Goal: Communication & Community: Participate in discussion

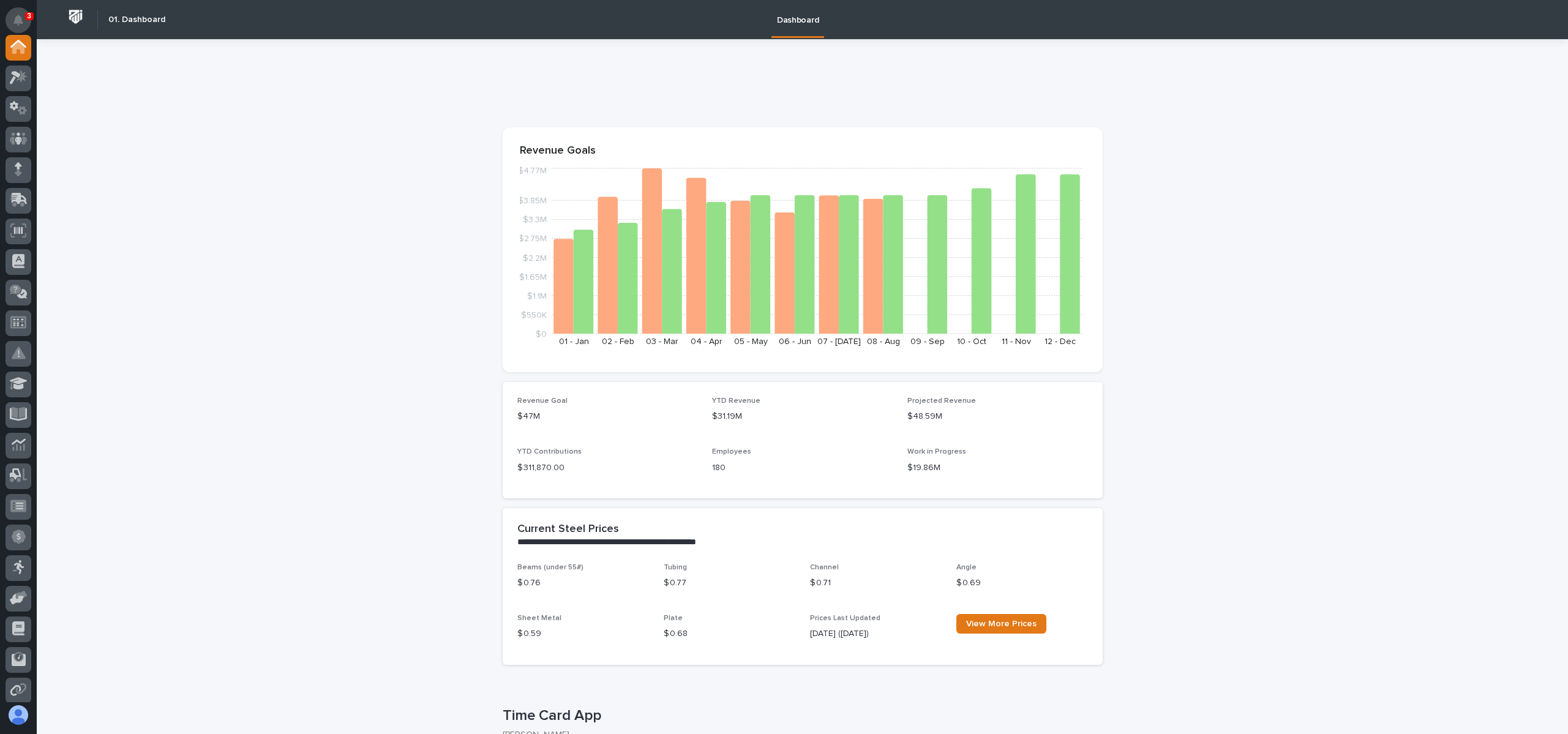
click at [18, 17] on icon "Notifications" at bounding box center [18, 20] width 10 height 11
drag, startPoint x: 377, startPoint y: 157, endPoint x: 367, endPoint y: 137, distance: 22.4
click at [22, 71] on icon at bounding box center [18, 78] width 18 height 14
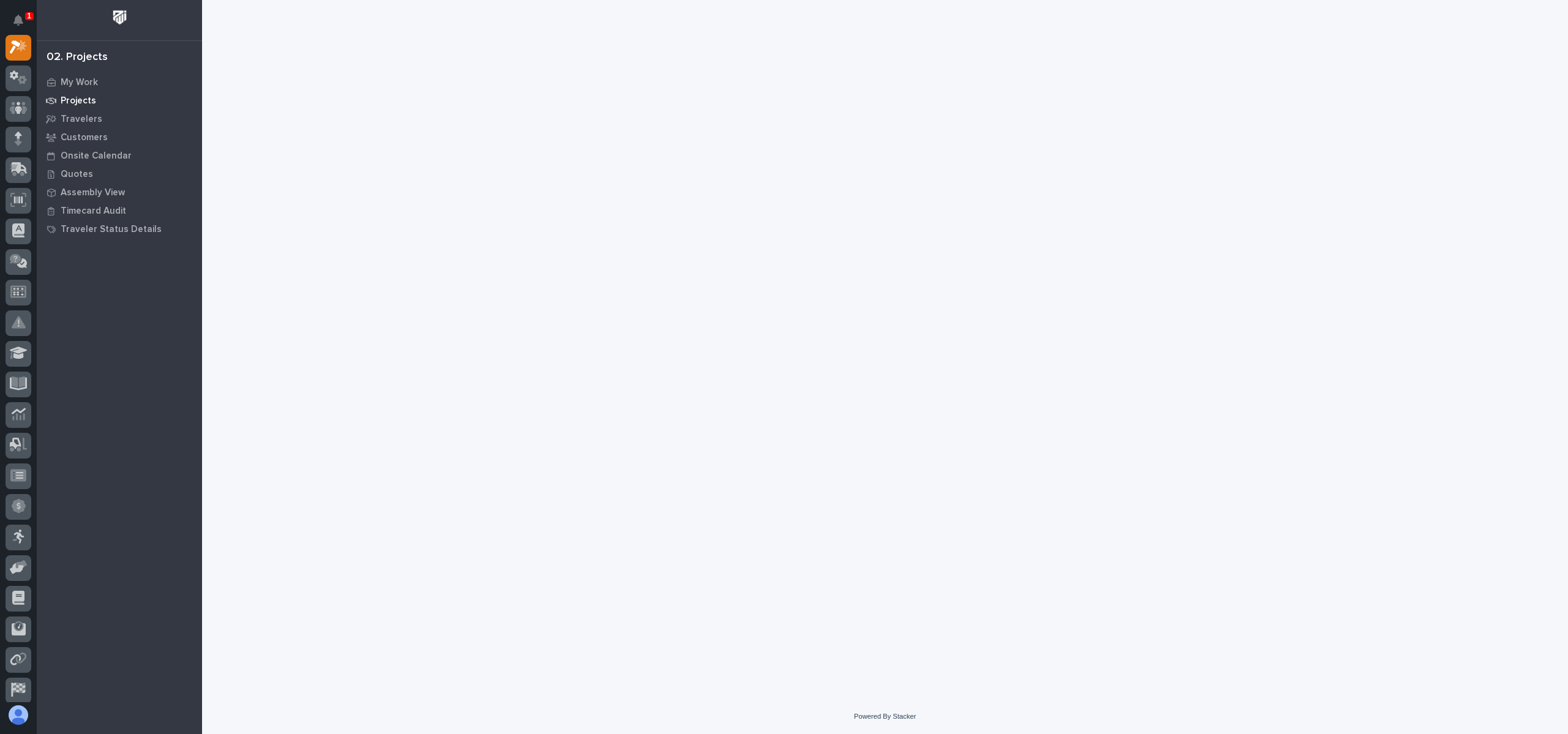
click at [88, 92] on div "Projects" at bounding box center [120, 100] width 159 height 17
click at [85, 96] on p "Projects" at bounding box center [78, 101] width 36 height 11
click at [70, 102] on p "Projects" at bounding box center [78, 101] width 36 height 11
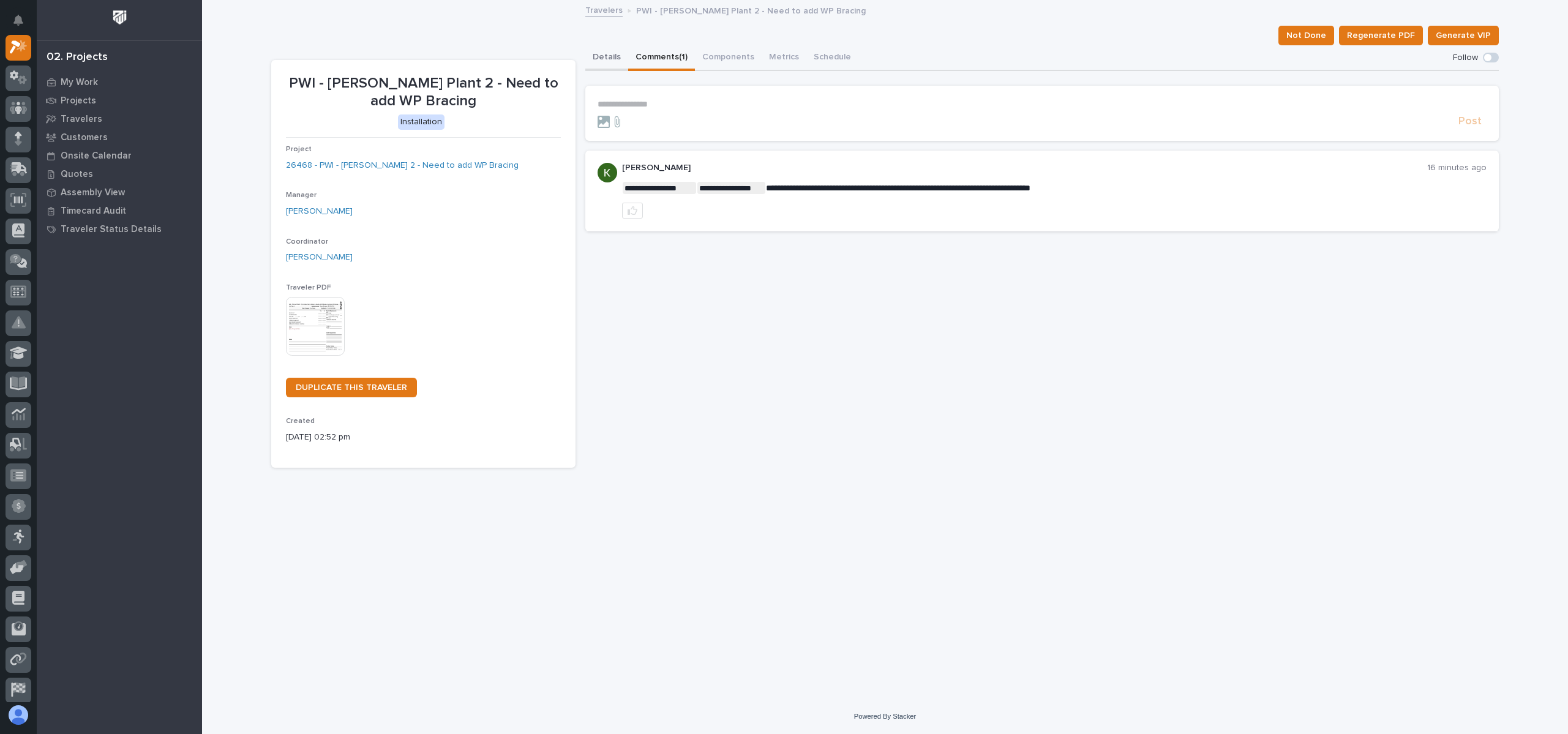
click at [598, 56] on button "Details" at bounding box center [606, 58] width 43 height 25
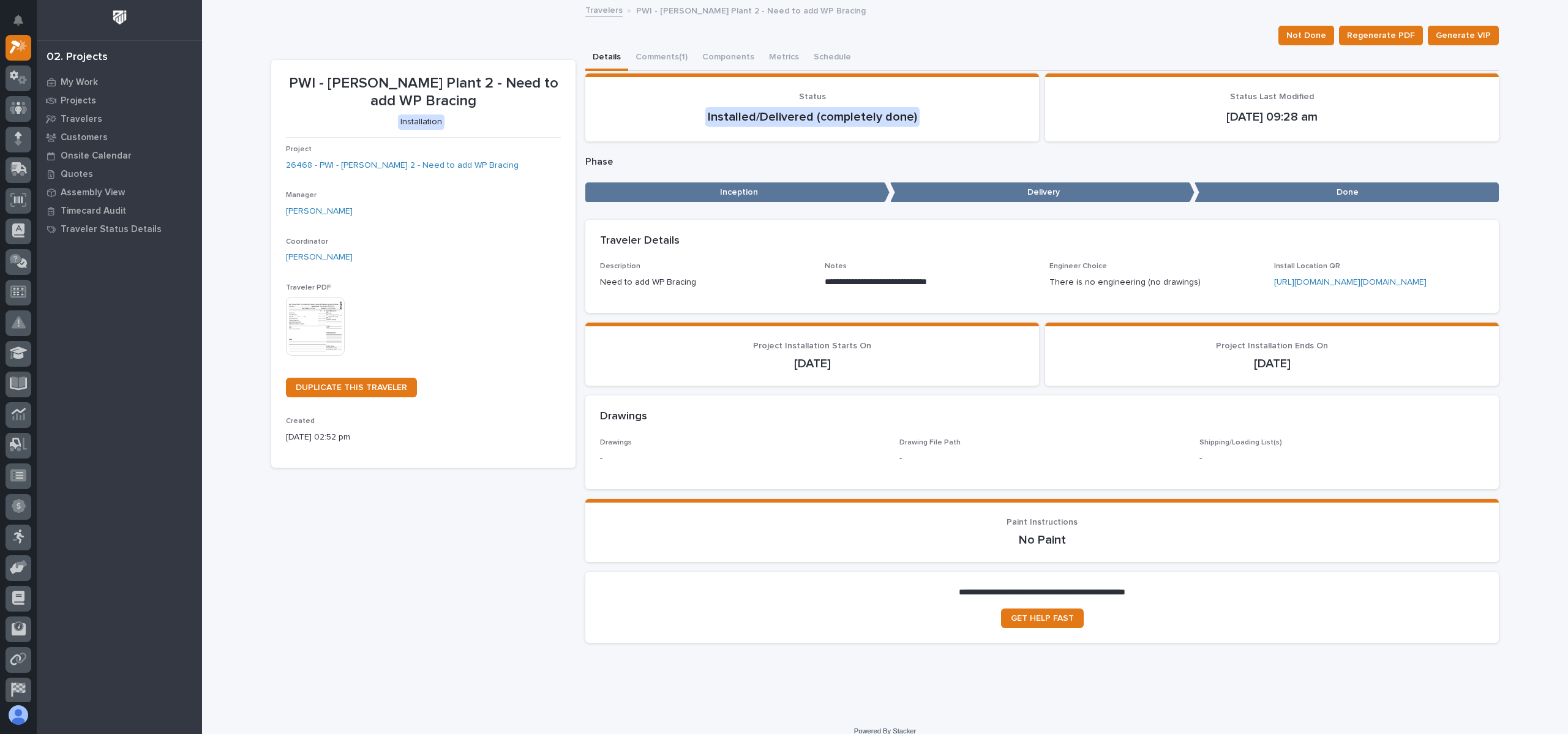
click at [598, 12] on link "Travelers" at bounding box center [604, 10] width 38 height 14
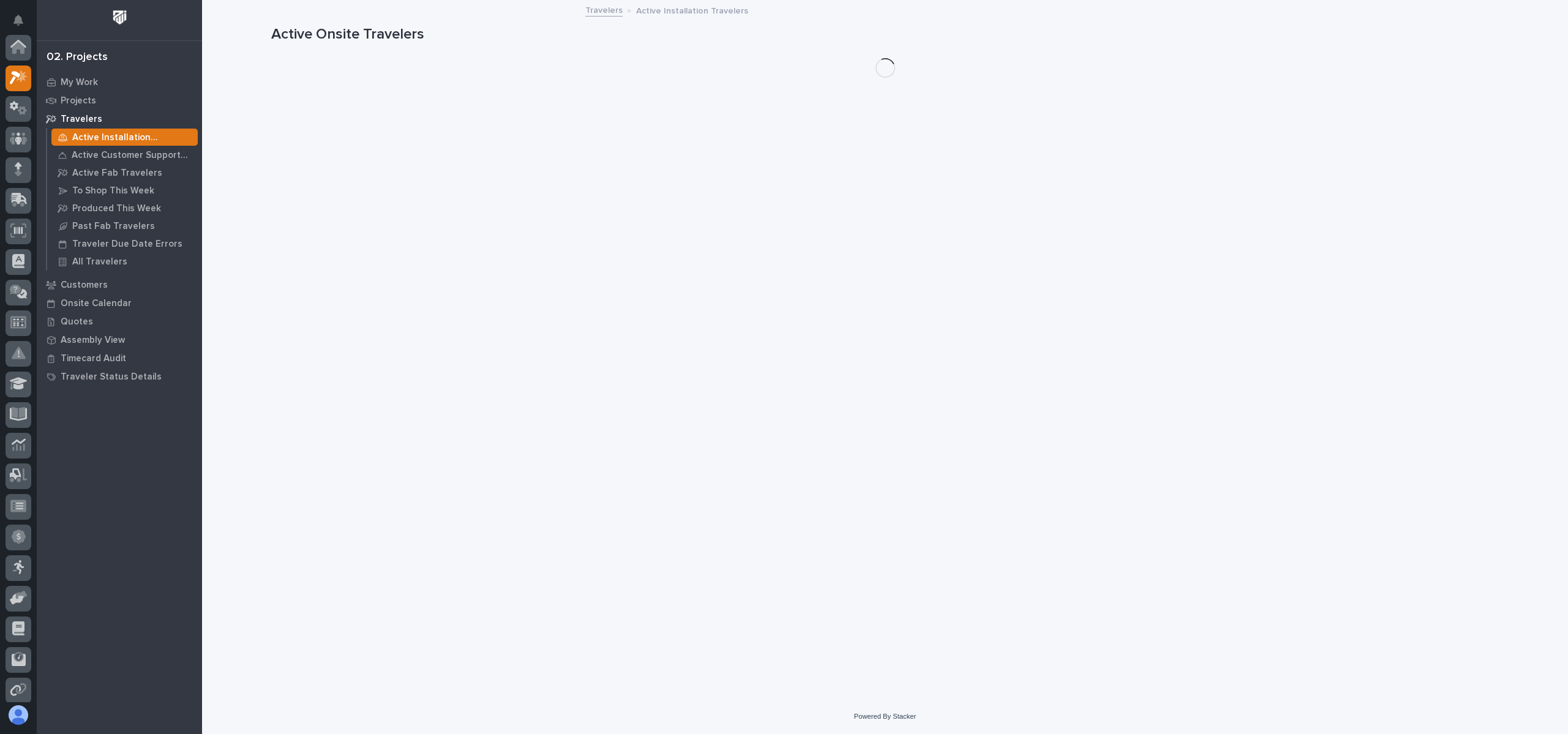
scroll to position [31, 0]
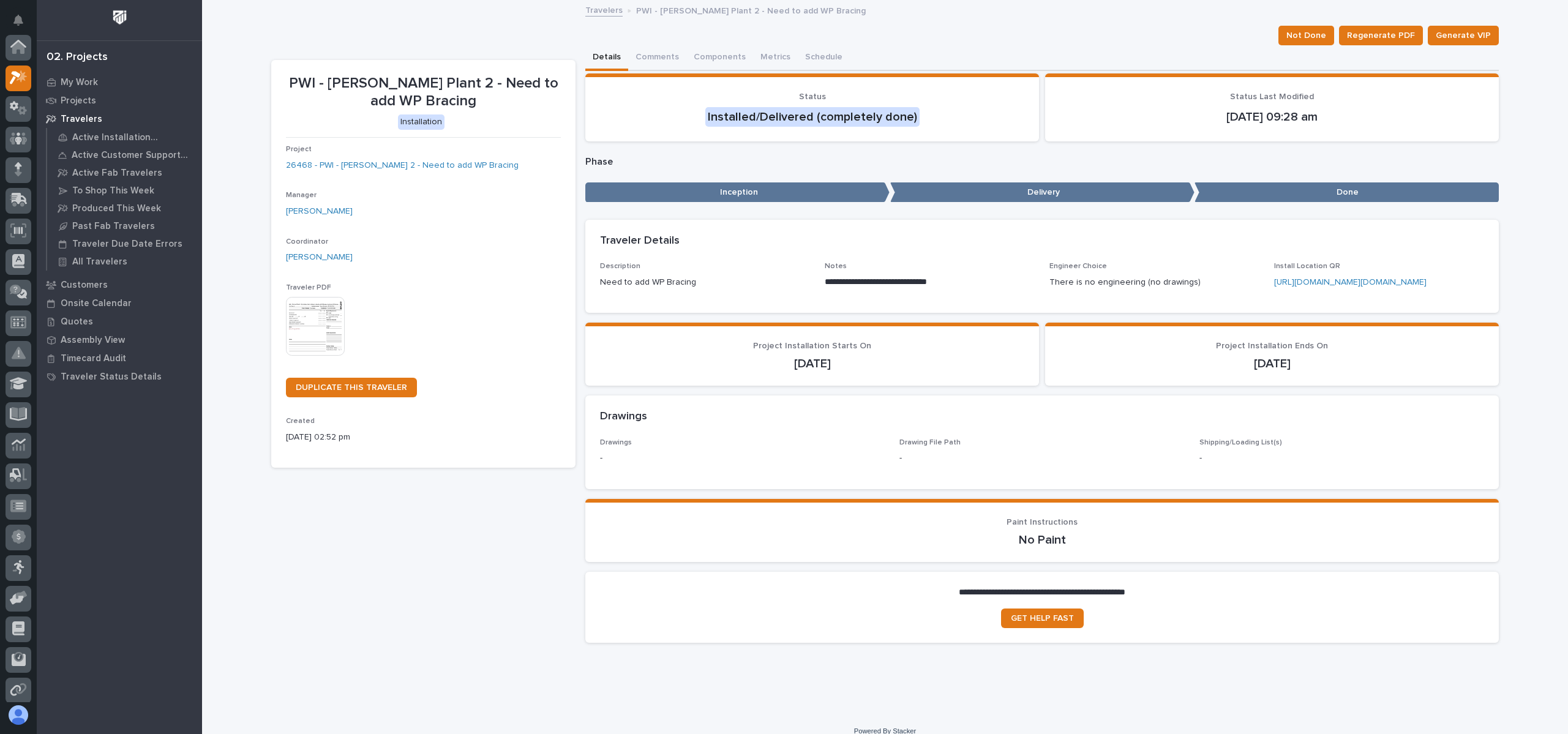
scroll to position [31, 0]
click at [399, 159] on link "26468 - PWI - Brinkley 2 - Need to add WP Bracing" at bounding box center [402, 166] width 232 height 13
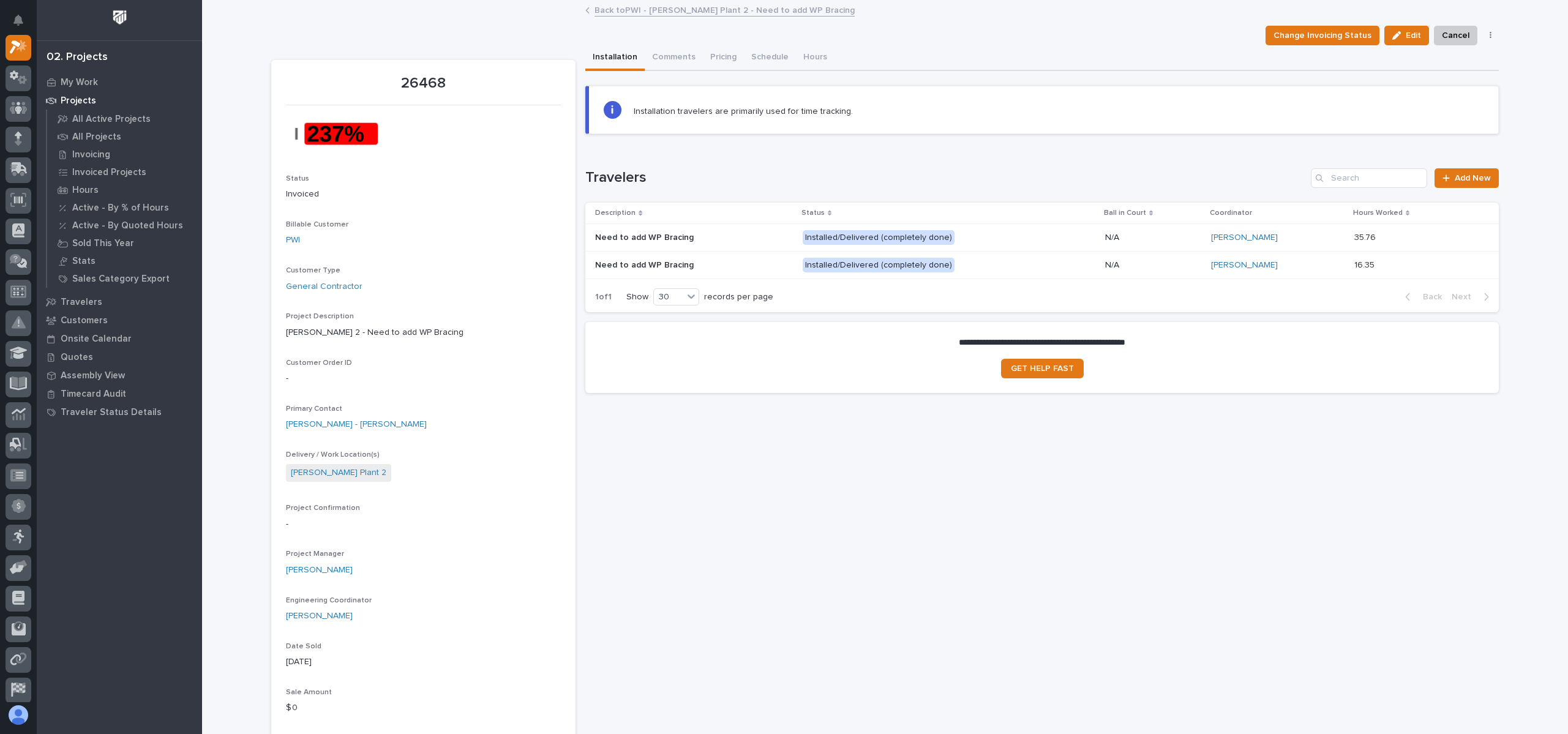
click at [833, 168] on div "Travelers Add New" at bounding box center [1042, 178] width 914 height 20
click at [653, 62] on button "Comments" at bounding box center [674, 58] width 58 height 25
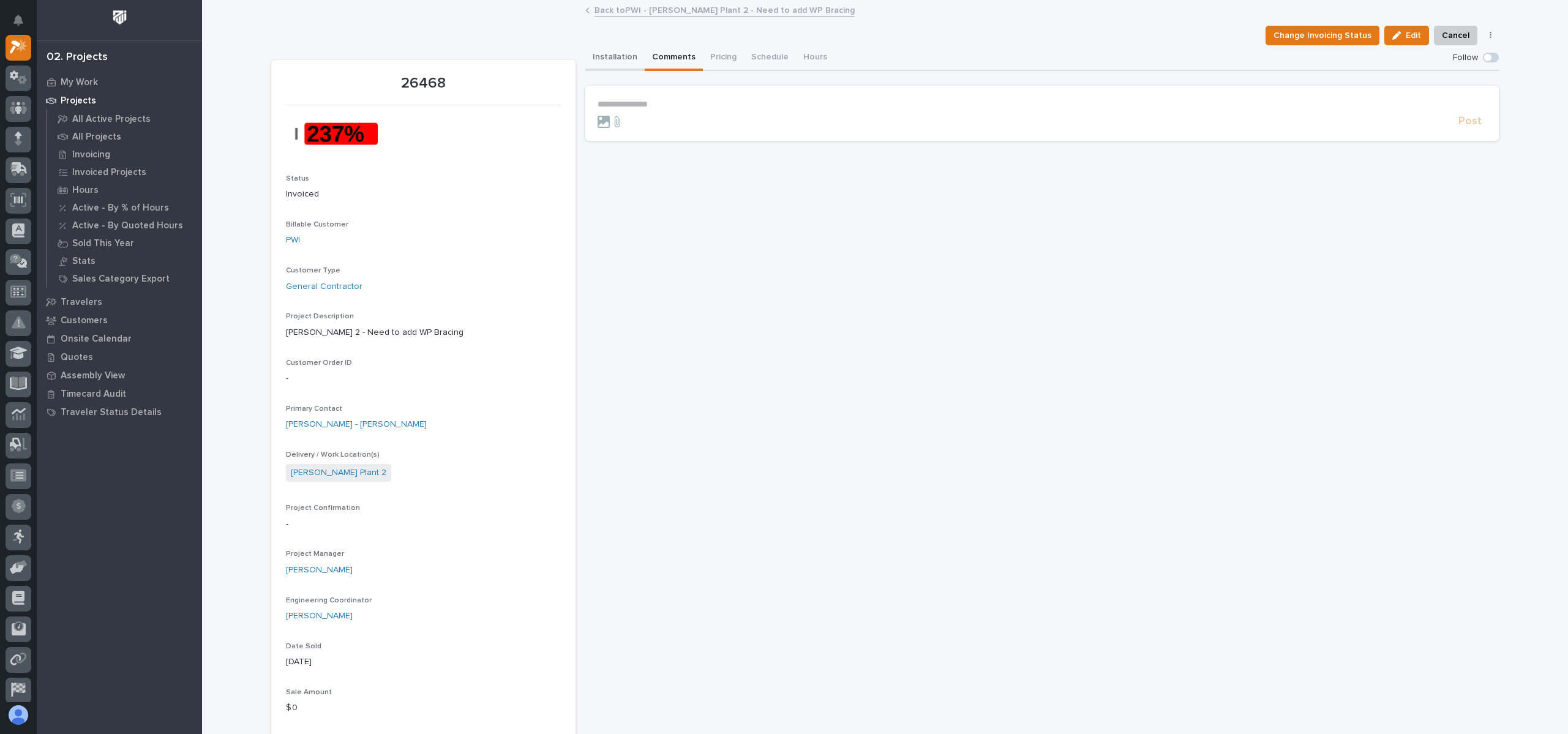
click at [613, 59] on button "Installation" at bounding box center [614, 58] width 59 height 25
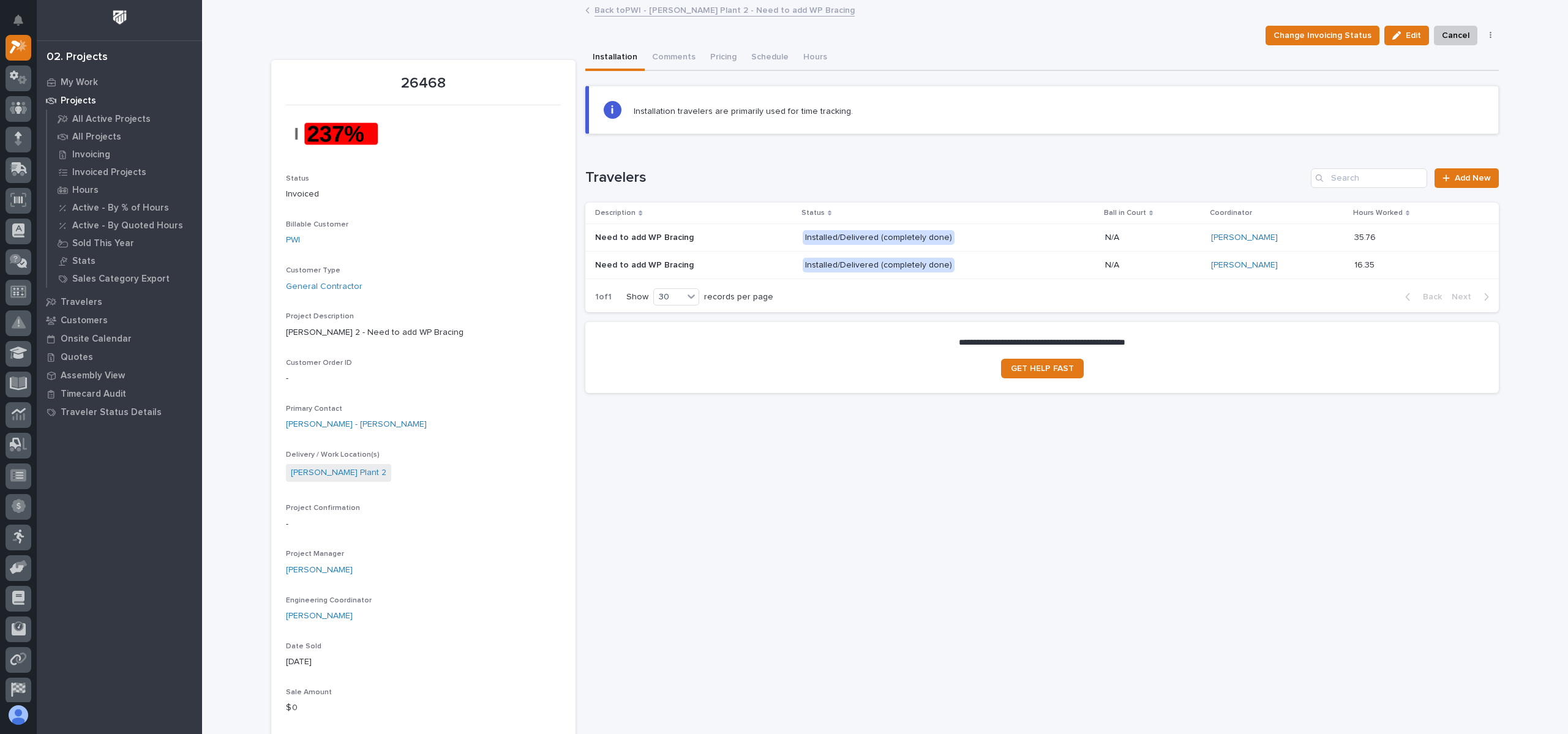
click at [681, 242] on p "Need to add WP Bracing" at bounding box center [646, 237] width 101 height 13
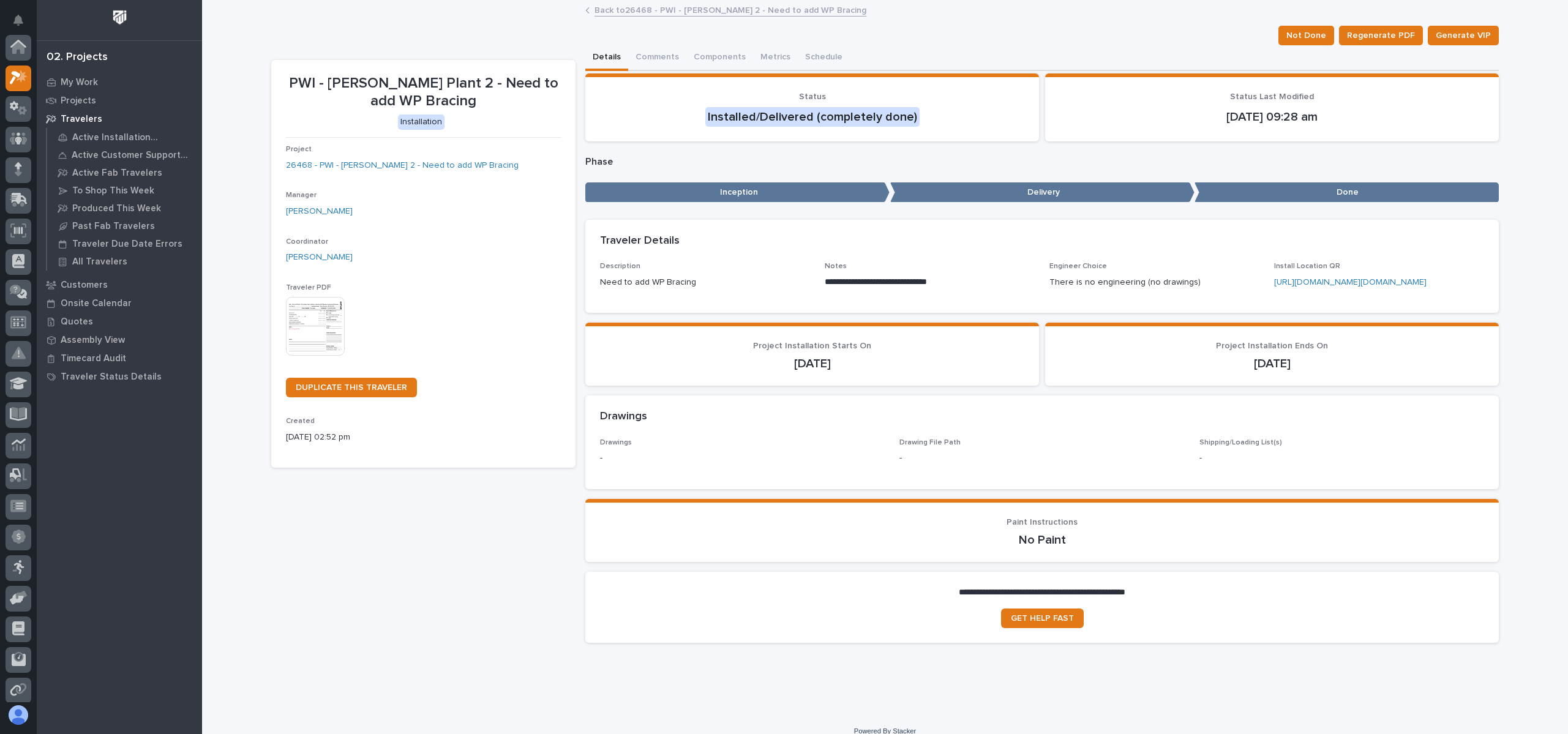
scroll to position [31, 0]
click at [670, 64] on button "Comments (1)" at bounding box center [661, 58] width 67 height 25
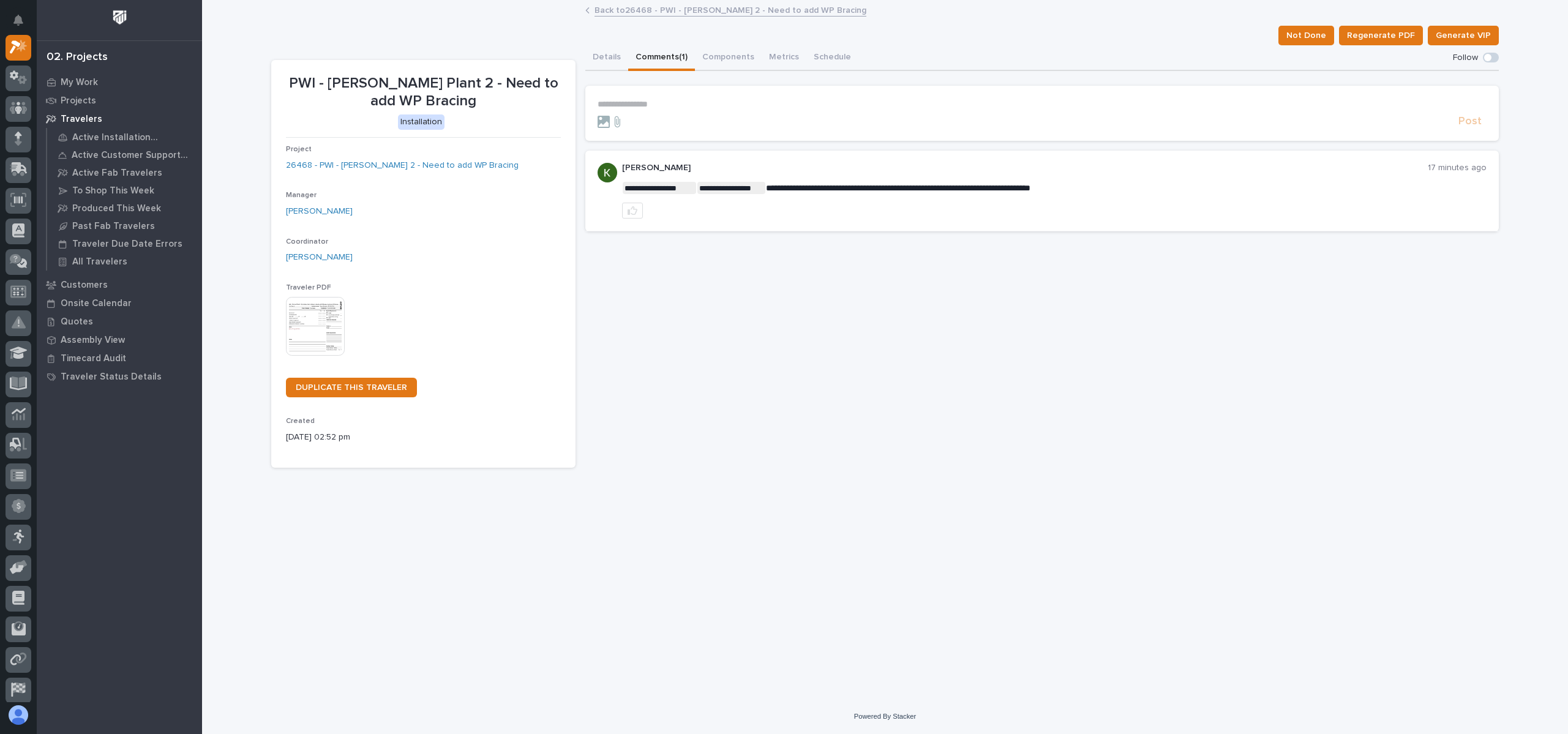
click at [674, 104] on p "**********" at bounding box center [1042, 104] width 889 height 10
click at [756, 122] on div at bounding box center [1026, 127] width 856 height 12
click at [698, 106] on p "**********" at bounding box center [1042, 105] width 889 height 12
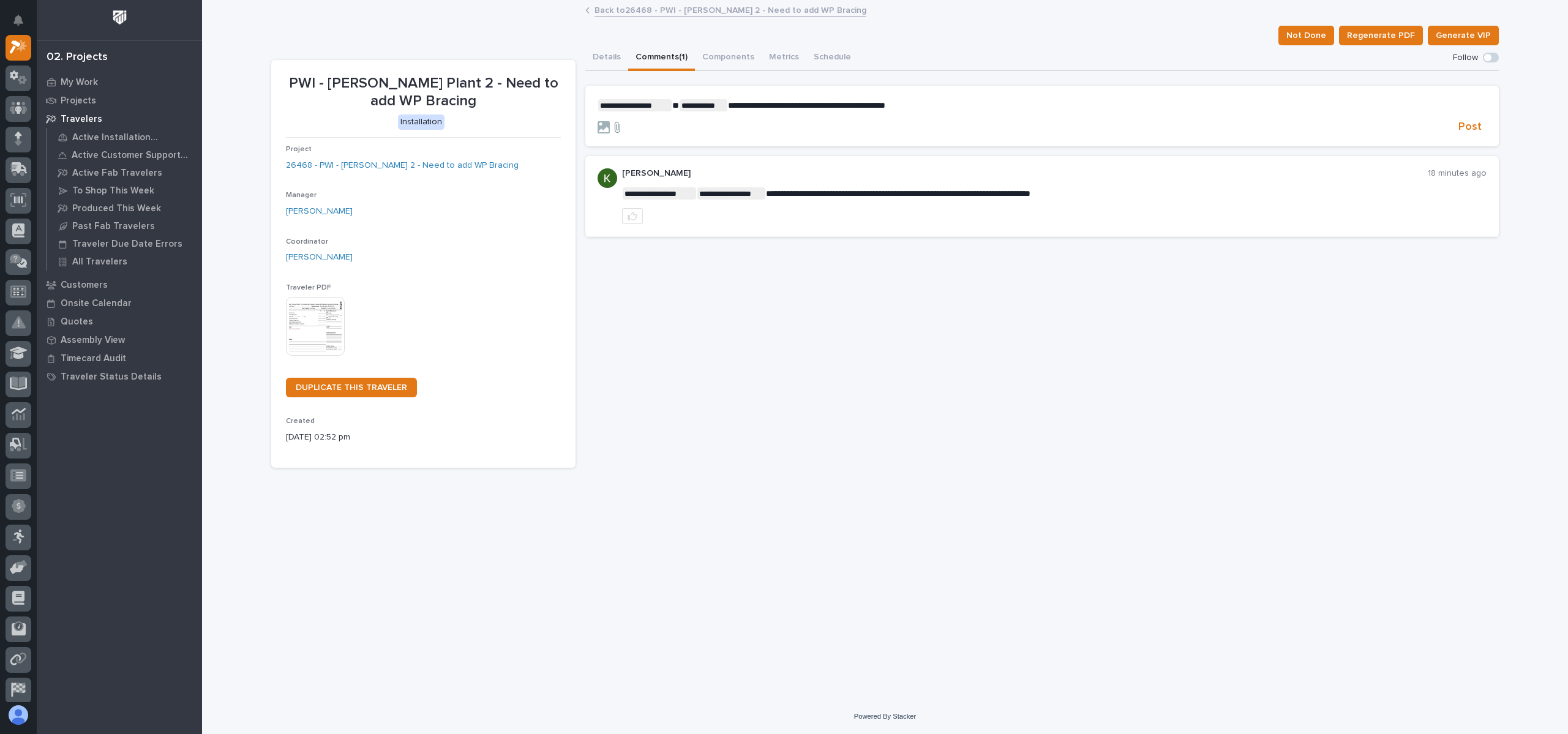
click at [617, 128] on icon at bounding box center [617, 127] width 15 height 12
click at [617, 124] on icon at bounding box center [617, 127] width 15 height 12
click at [610, 121] on input "file" at bounding box center [610, 121] width 0 height 0
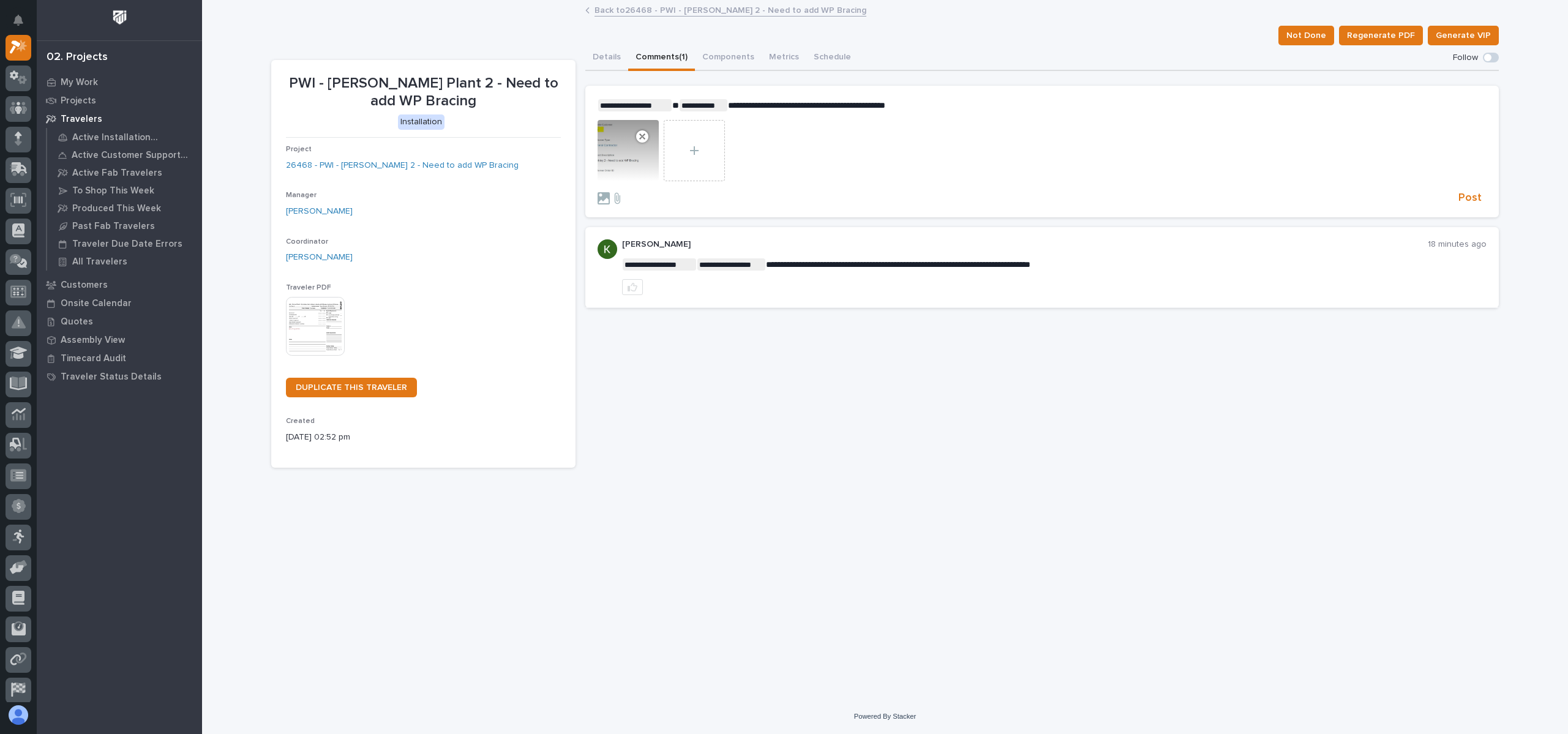
click at [936, 112] on form "**********" at bounding box center [1042, 152] width 889 height 106
click at [929, 102] on p "**********" at bounding box center [1042, 105] width 889 height 12
click at [1468, 197] on span "Post" at bounding box center [1470, 198] width 24 height 14
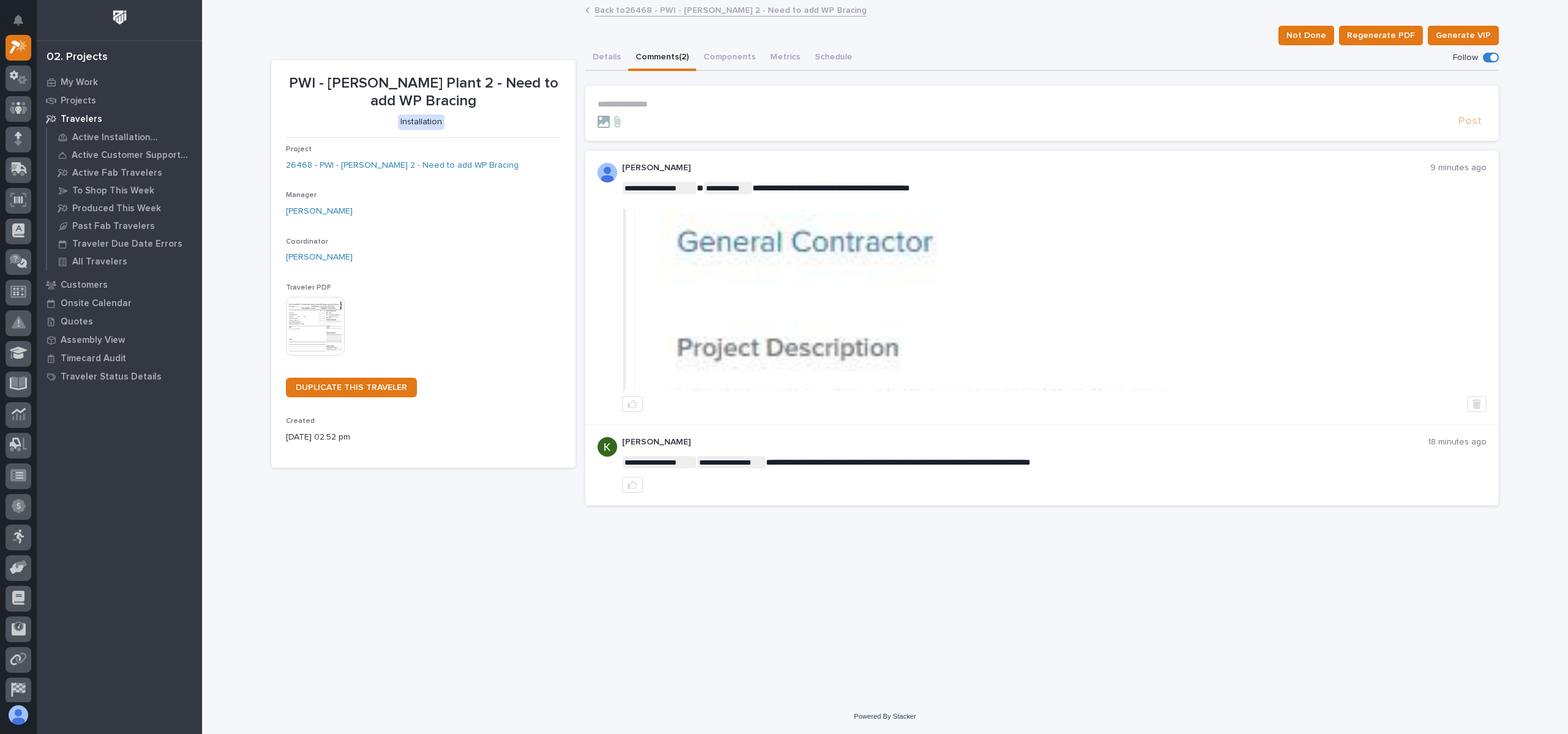
click at [831, 266] on img at bounding box center [1054, 300] width 863 height 182
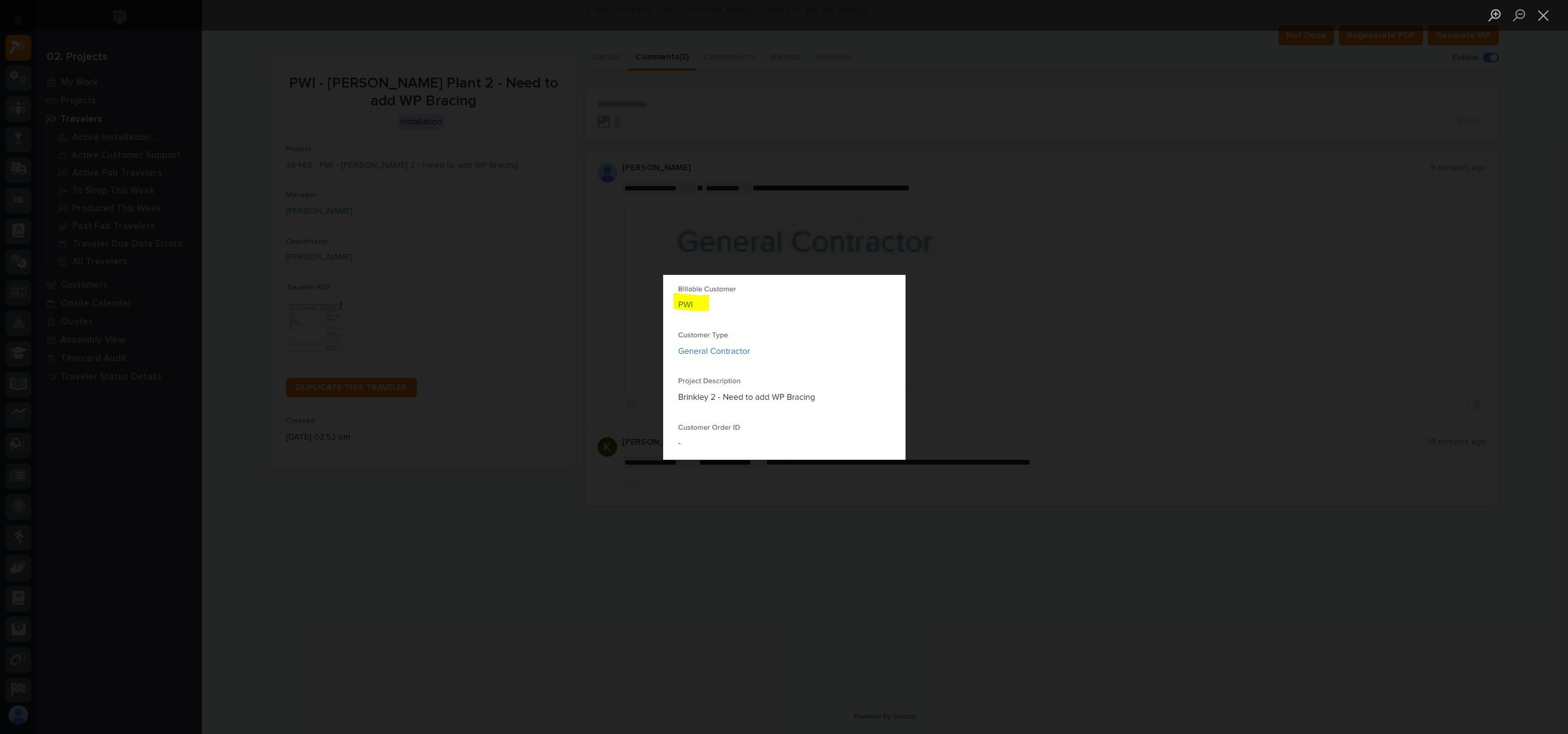
click at [775, 519] on div "Lightbox" at bounding box center [784, 367] width 1568 height 734
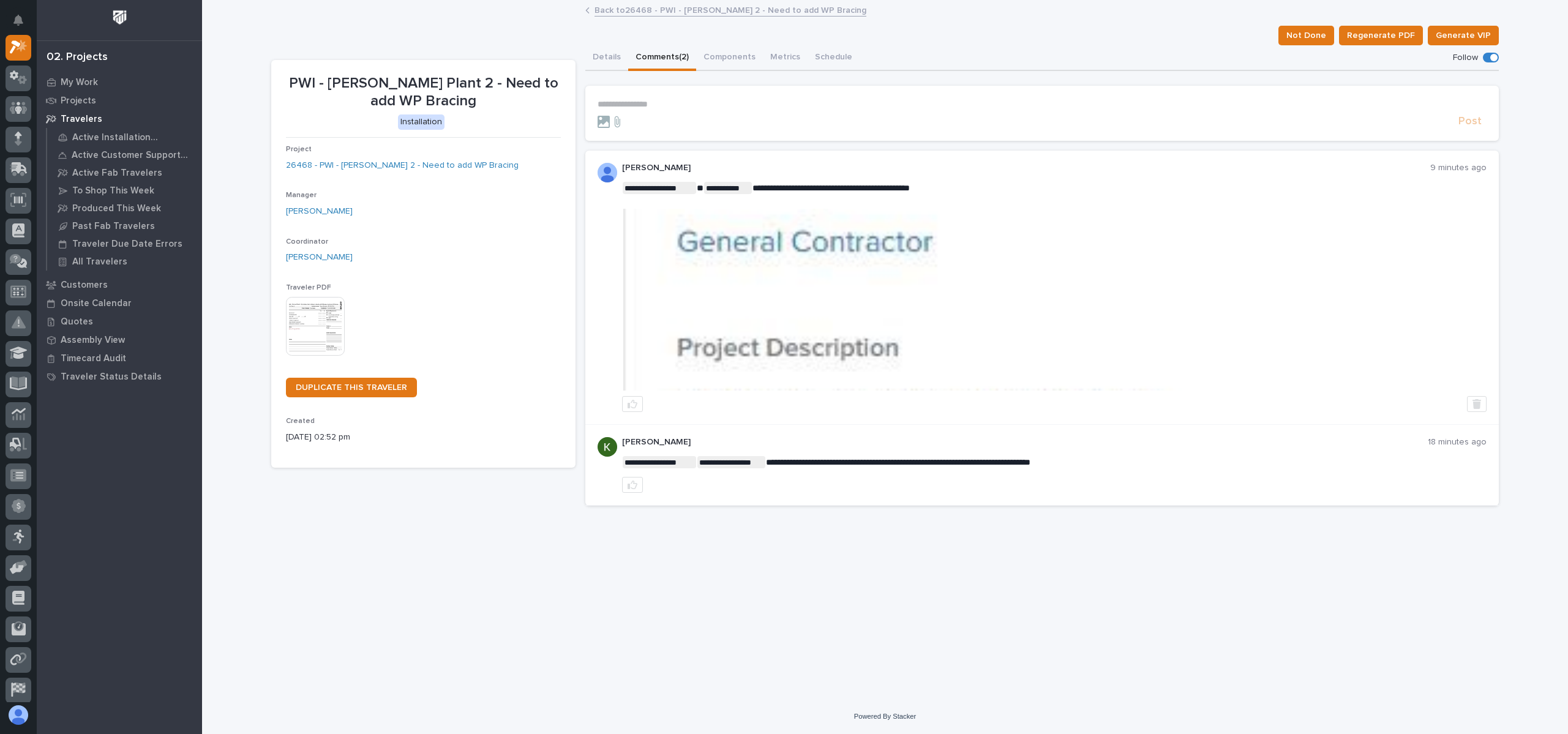
click at [650, 7] on link "Back to 26468 - PWI - Brinkley 2 - Need to add WP Bracing" at bounding box center [730, 10] width 272 height 14
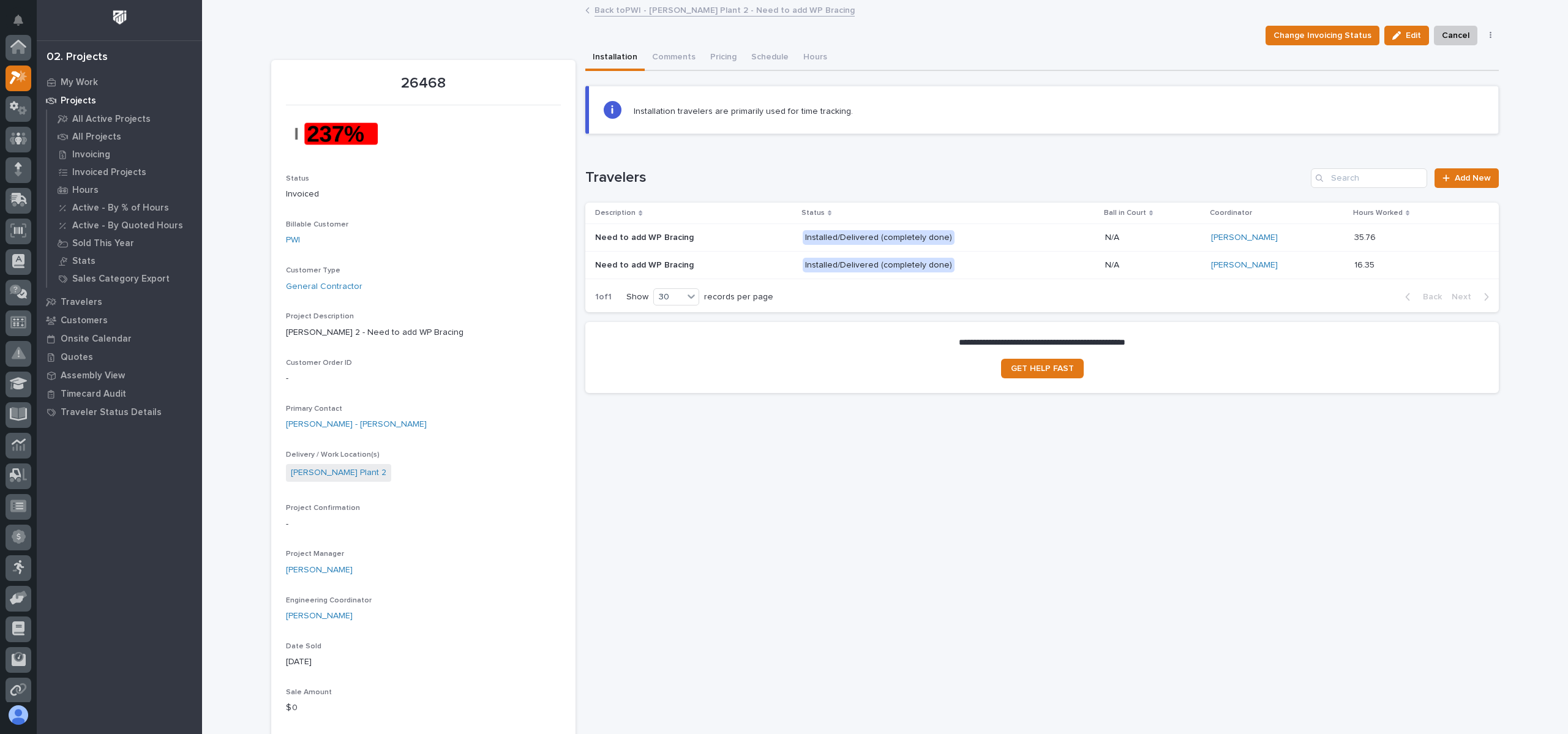
scroll to position [31, 0]
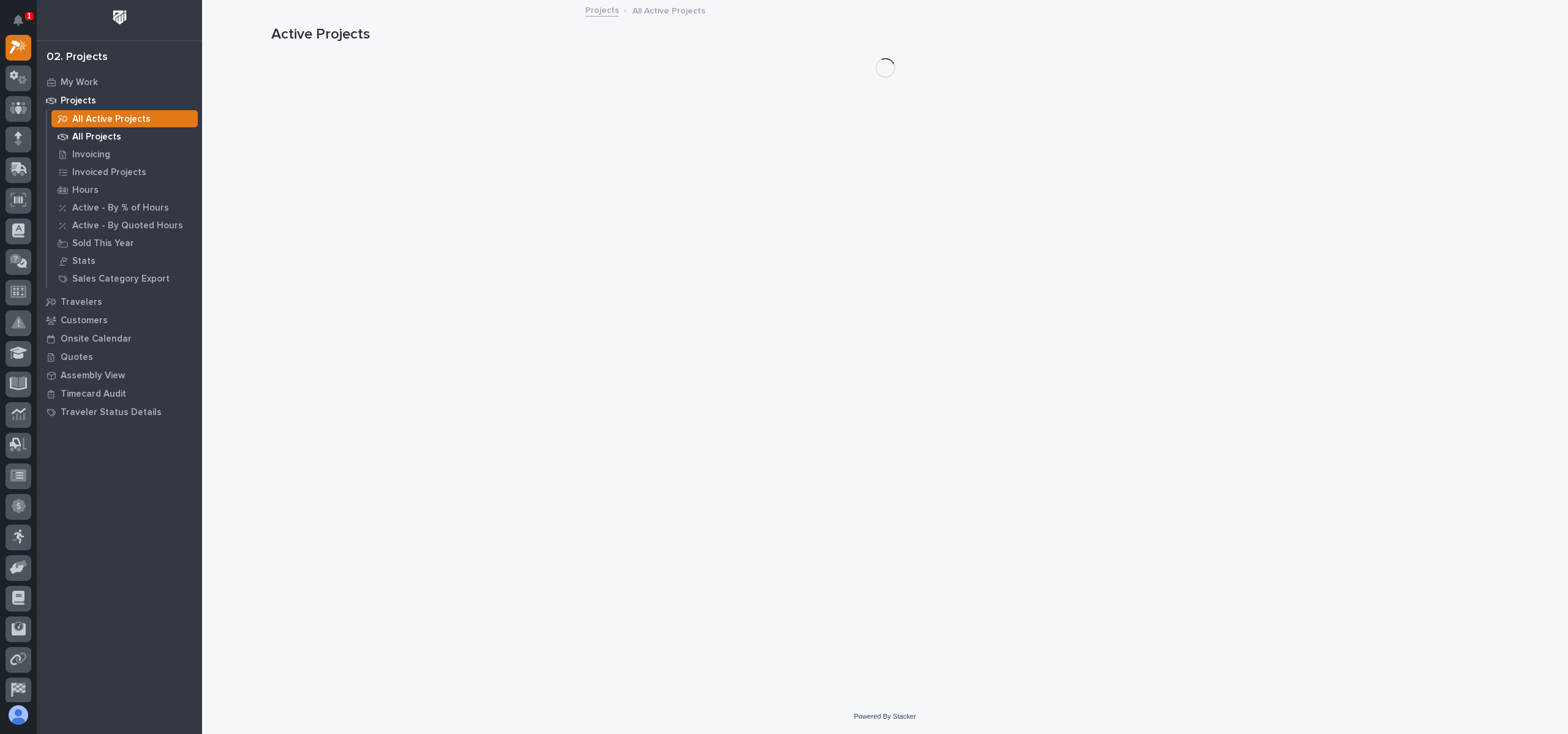
click at [106, 136] on p "All Projects" at bounding box center [96, 137] width 49 height 11
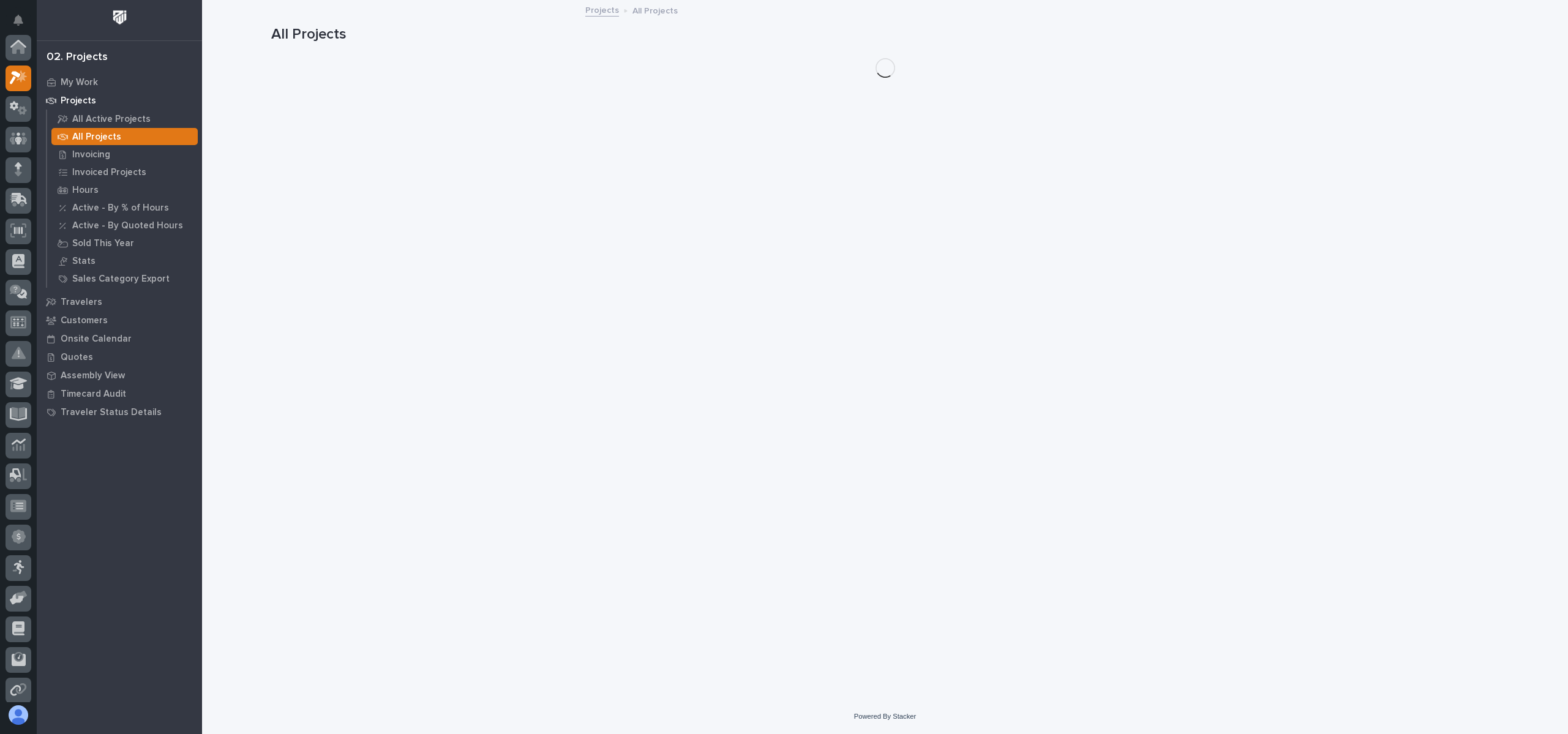
scroll to position [31, 0]
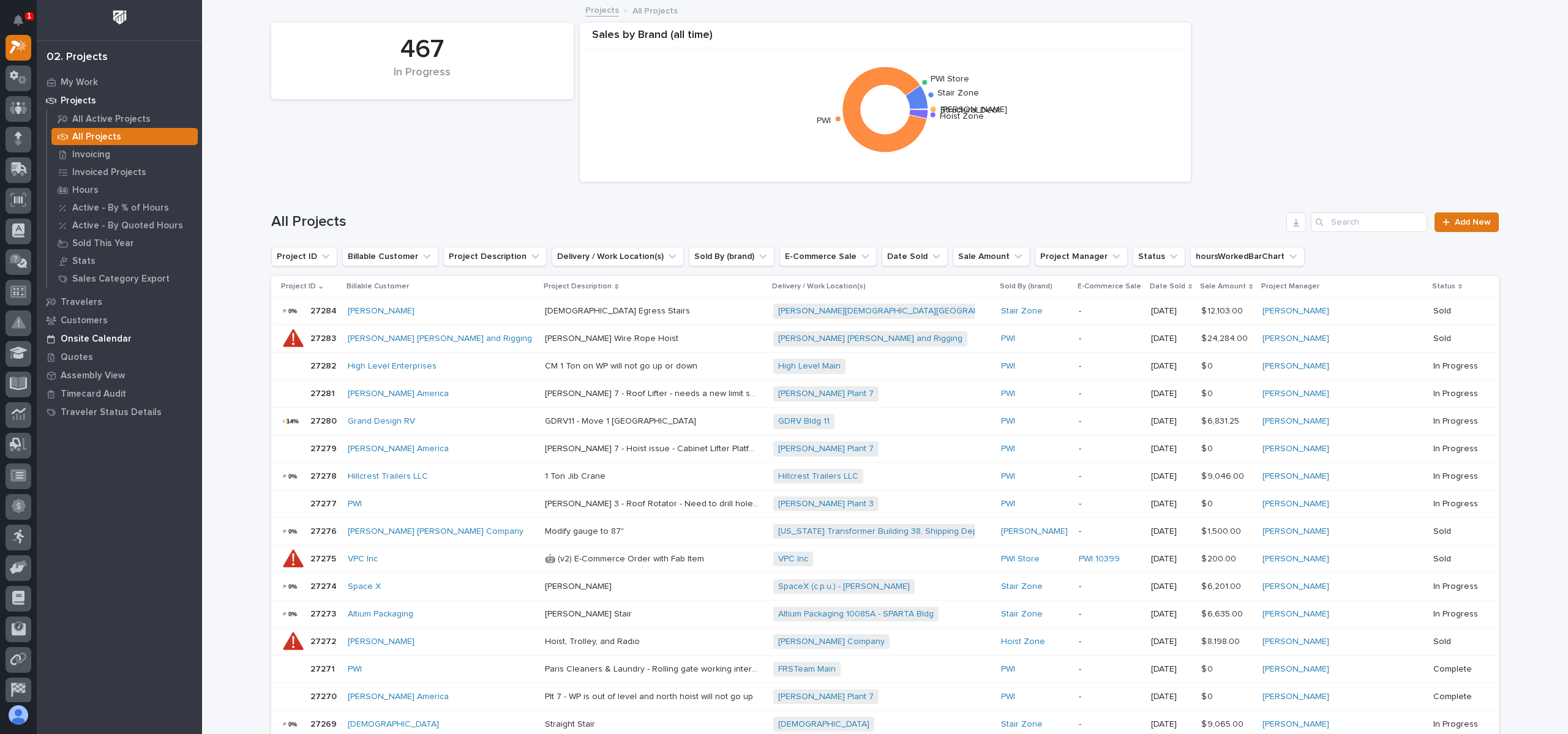
click at [72, 338] on p "Onsite Calendar" at bounding box center [96, 339] width 71 height 11
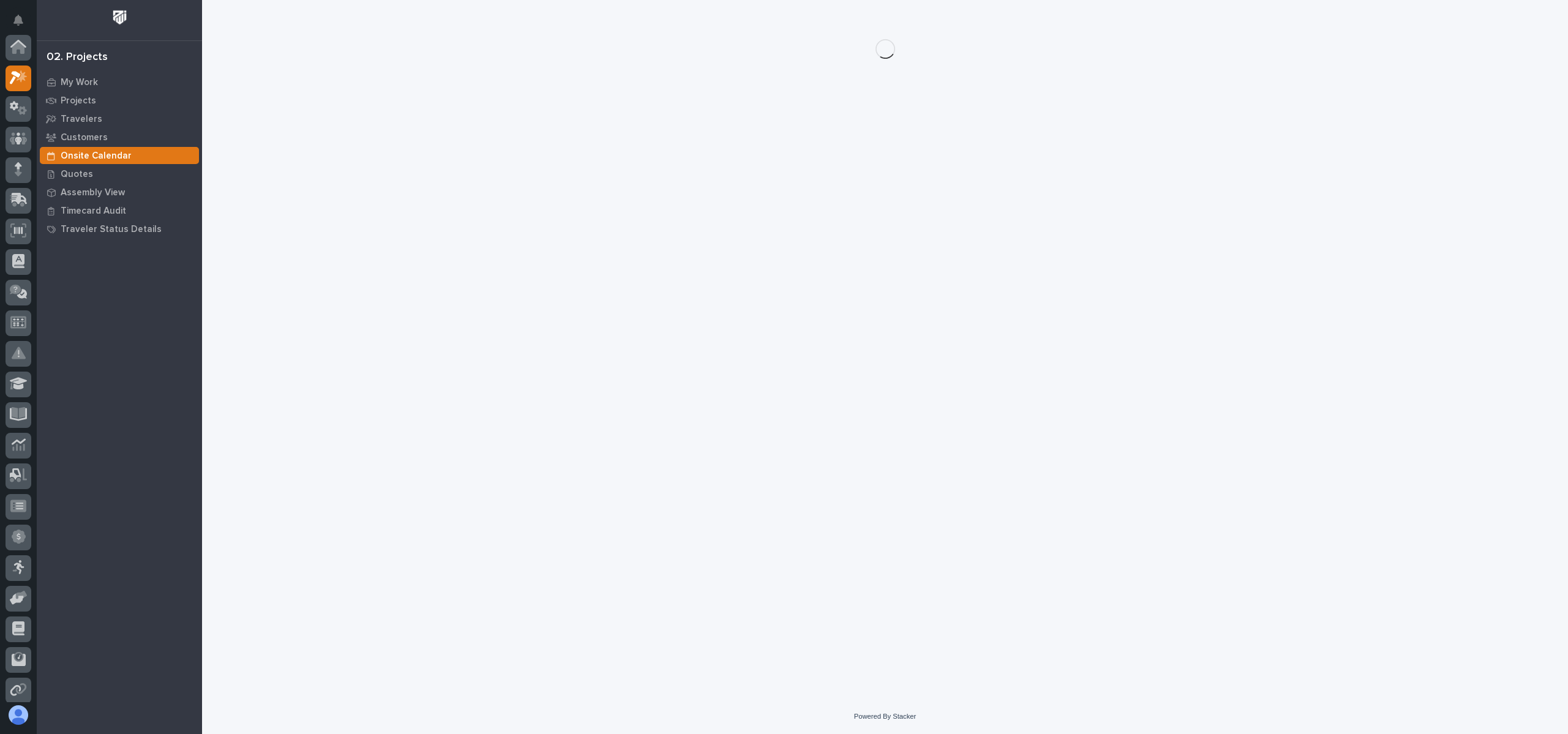
scroll to position [31, 0]
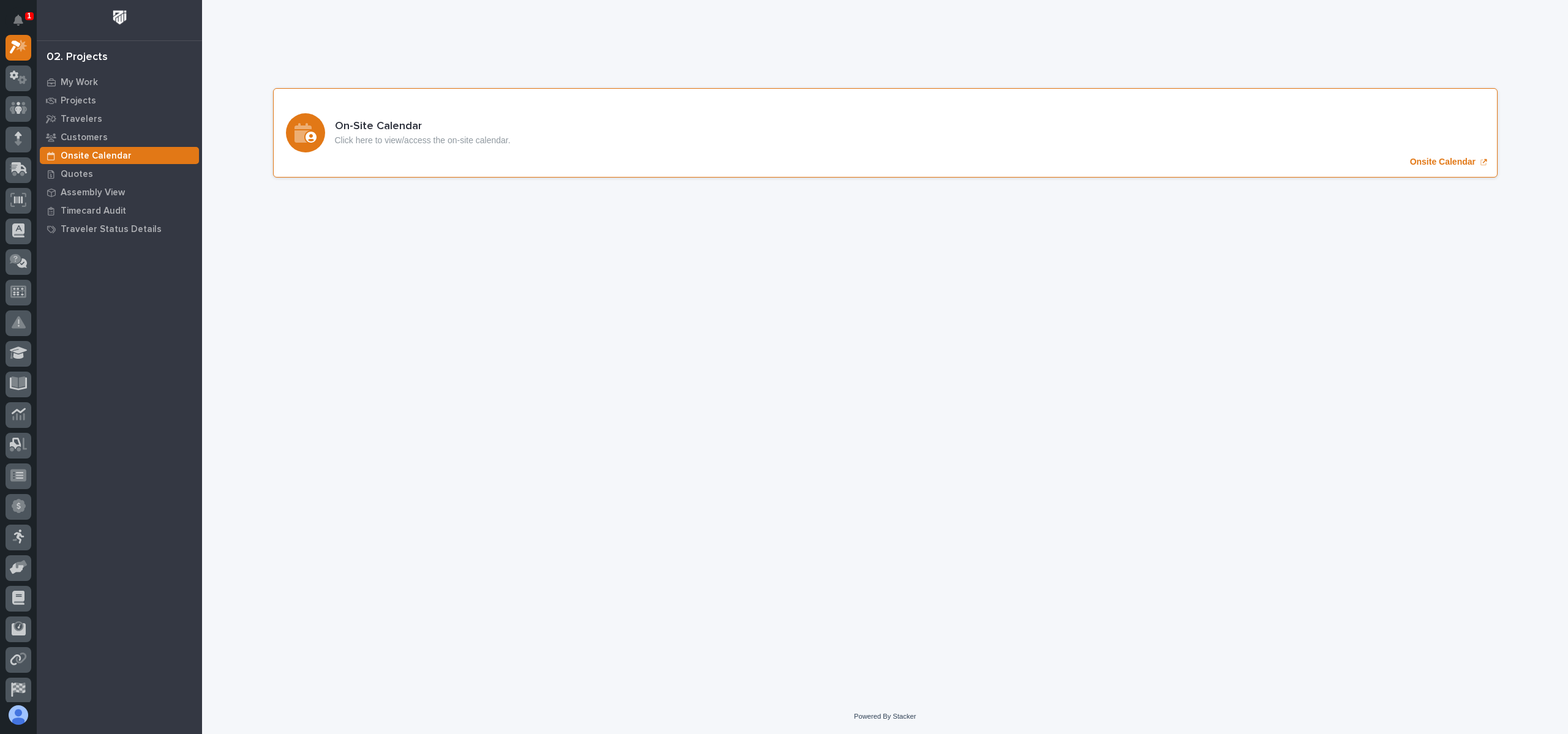
click at [462, 160] on div "On-Site Calendar Click here to view/access the on-site calendar. Onsite Calendar" at bounding box center [886, 132] width 1225 height 89
